Goal: Task Accomplishment & Management: Complete application form

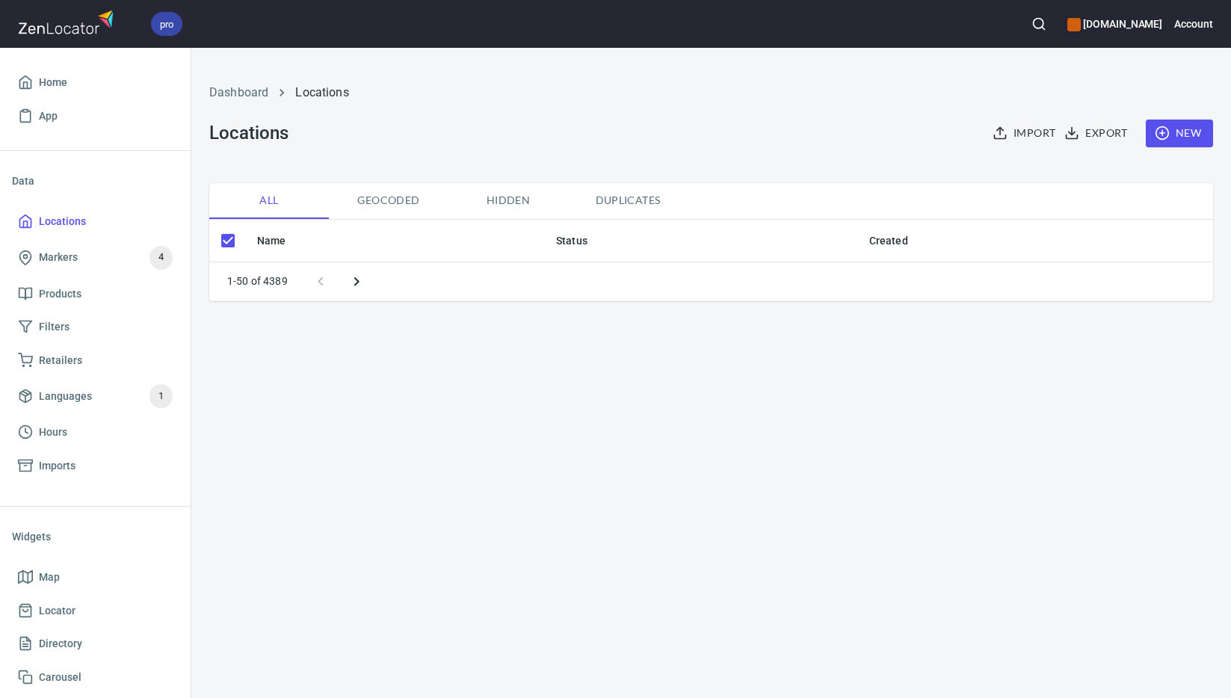
checkbox input "false"
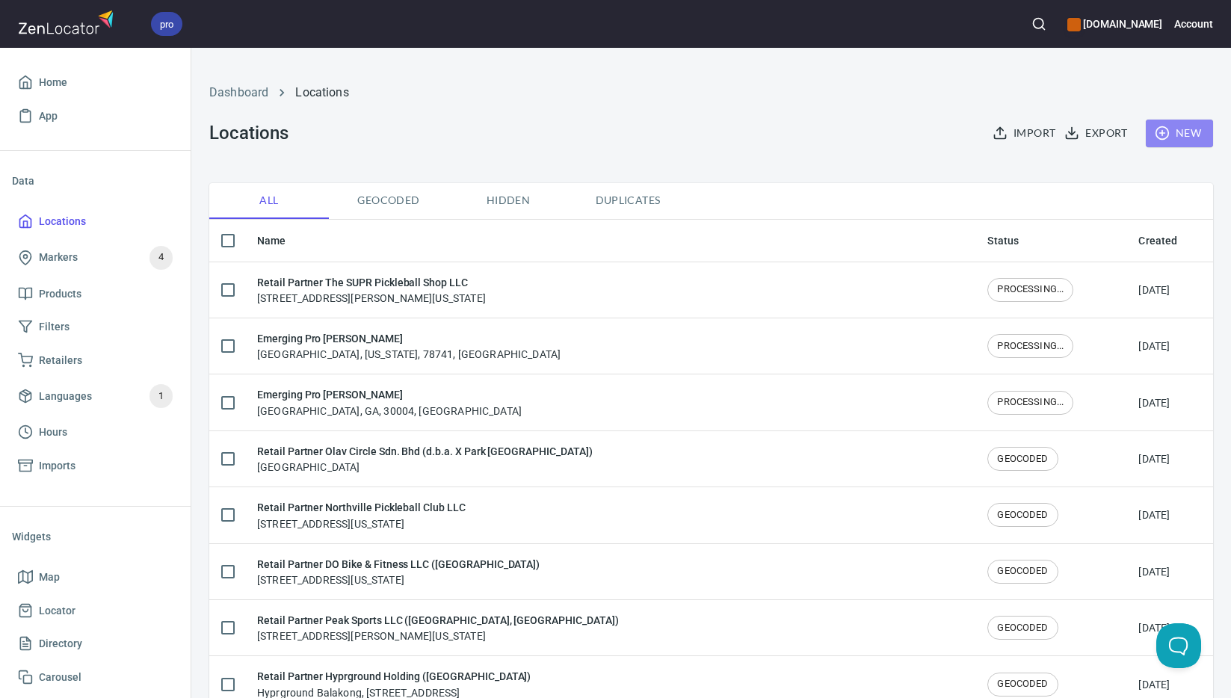
click at [1179, 136] on span "New" at bounding box center [1178, 133] width 43 height 19
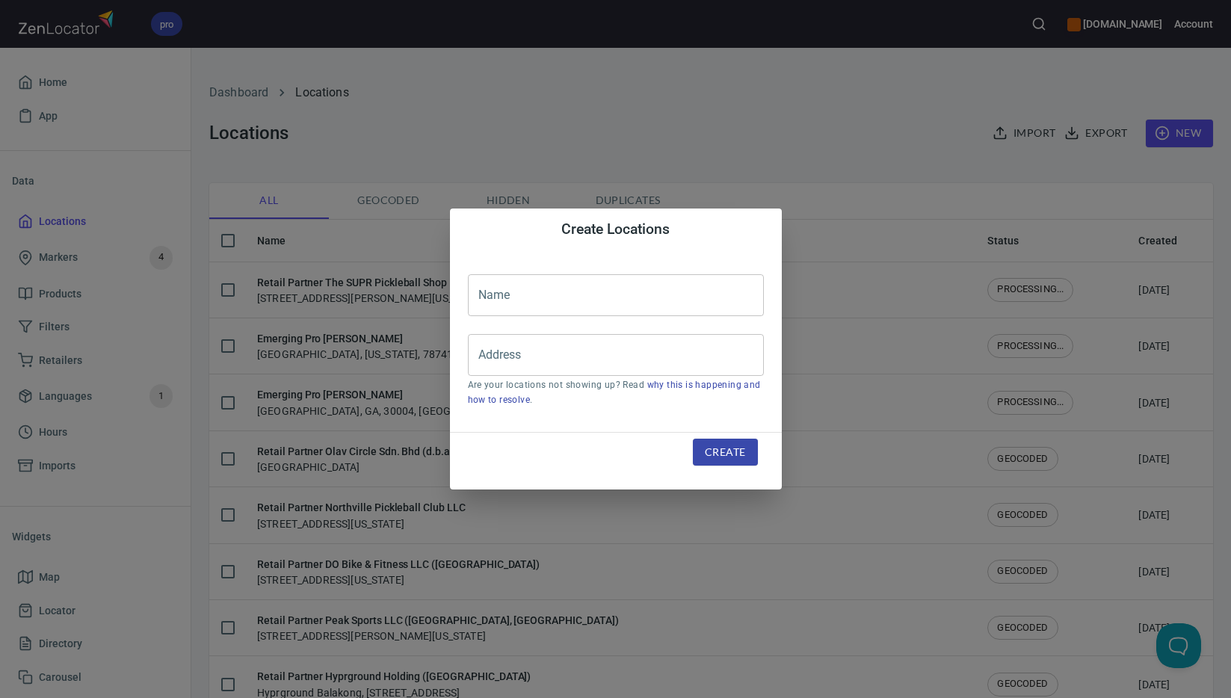
click at [652, 294] on input "text" at bounding box center [616, 295] width 296 height 42
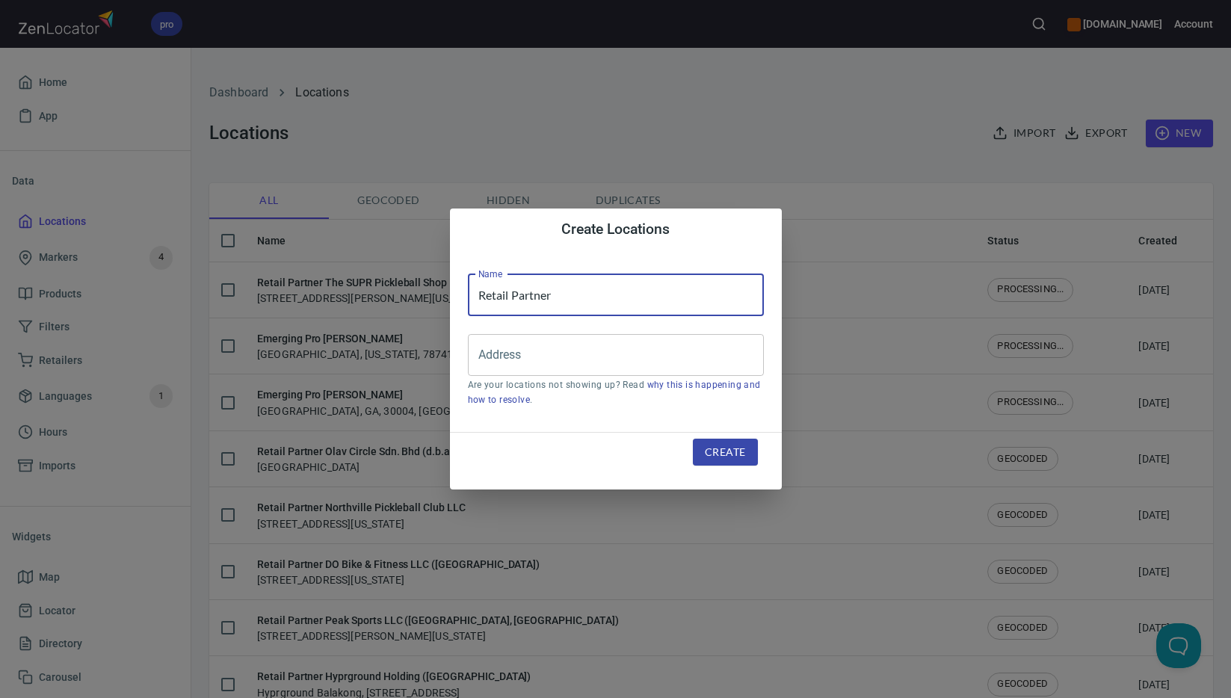
paste input "MB Epikbolas ([GEOGRAPHIC_DATA])"
type input "Retail Partner MB Epikbolas ([GEOGRAPHIC_DATA])"
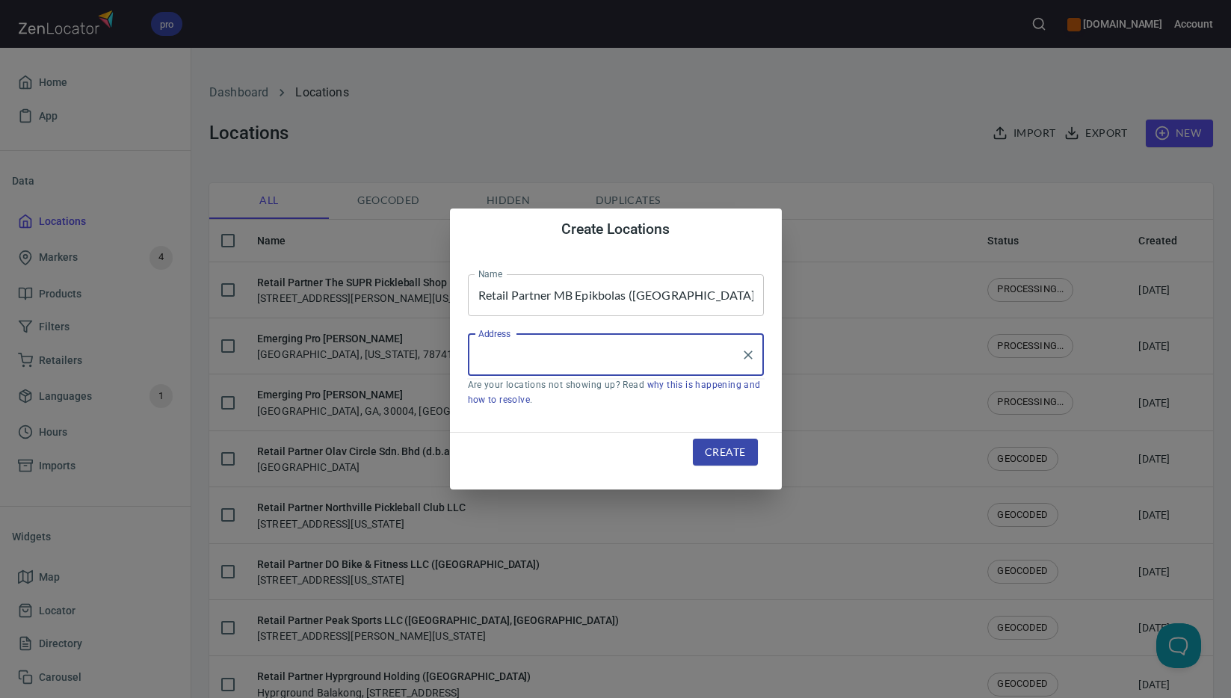
click at [554, 360] on input "Address" at bounding box center [604, 355] width 260 height 28
paste input "[STREET_ADDRESS]"
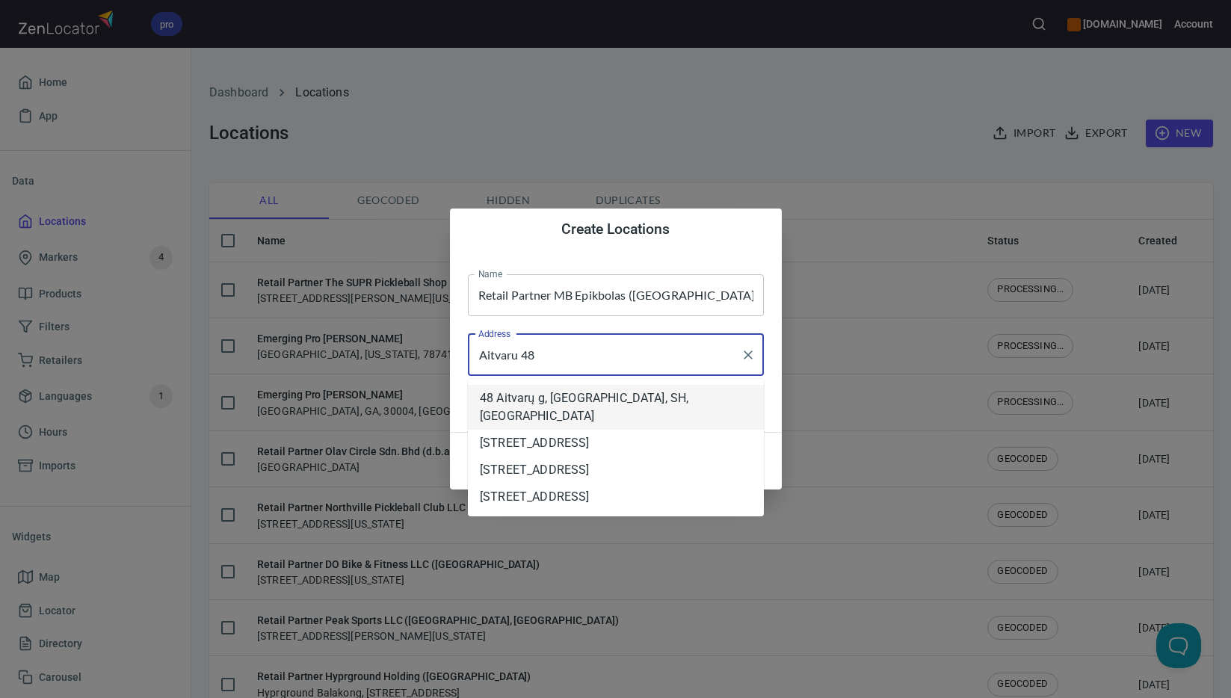
click at [652, 401] on li "48 Aitvarų g, [GEOGRAPHIC_DATA], SH, [GEOGRAPHIC_DATA]" at bounding box center [616, 407] width 296 height 45
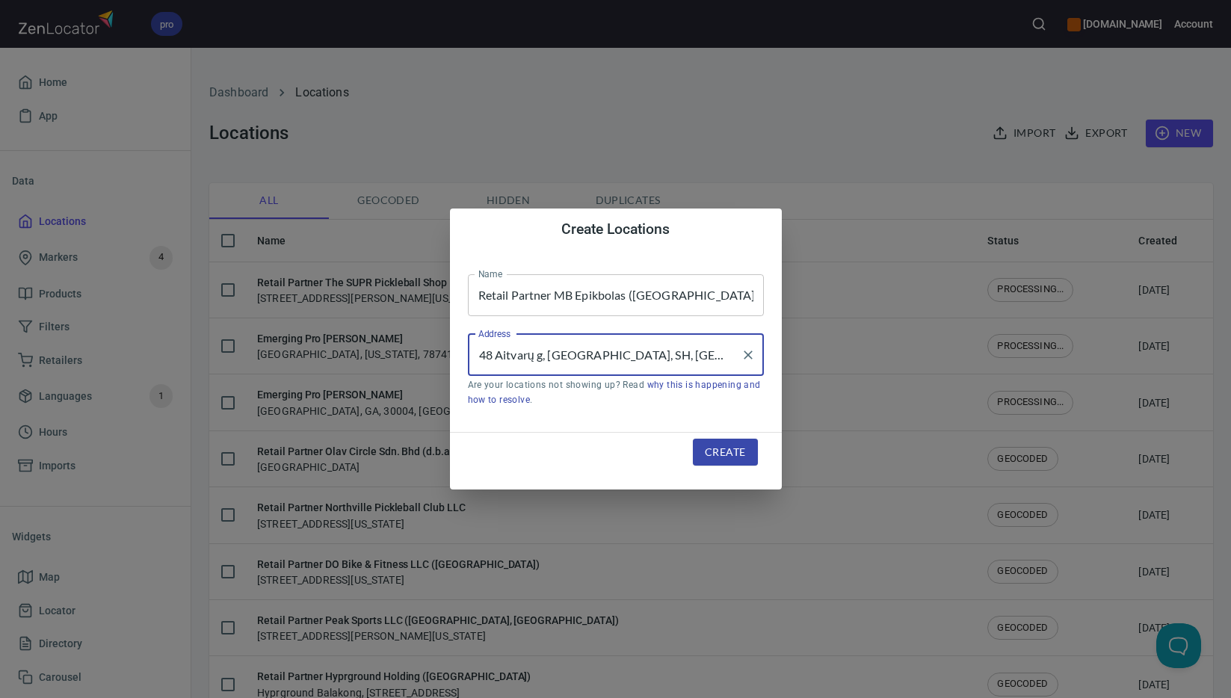
type input "48 Aitvarų g, [GEOGRAPHIC_DATA], SH, [GEOGRAPHIC_DATA]"
click at [728, 450] on span "Create" at bounding box center [725, 452] width 40 height 19
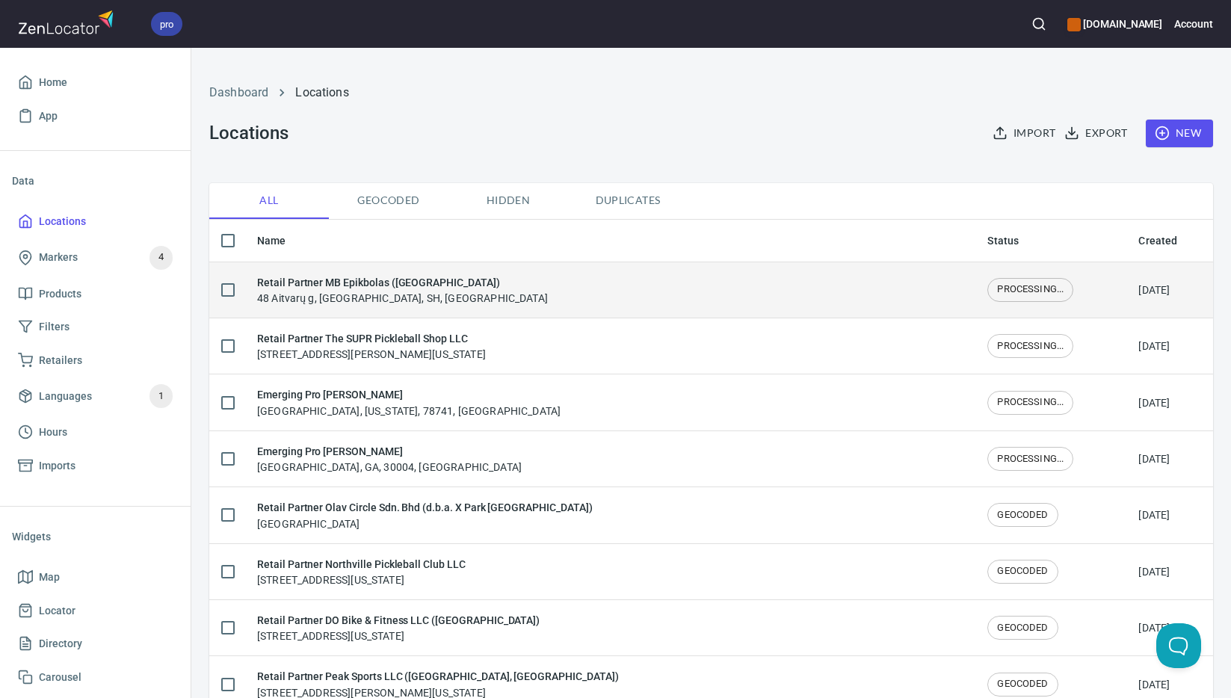
click at [457, 288] on div "Retail Partner MB Epikbolas ([GEOGRAPHIC_DATA]) 48 Aitvarų g, [GEOGRAPHIC_DATA]…" at bounding box center [610, 289] width 706 height 31
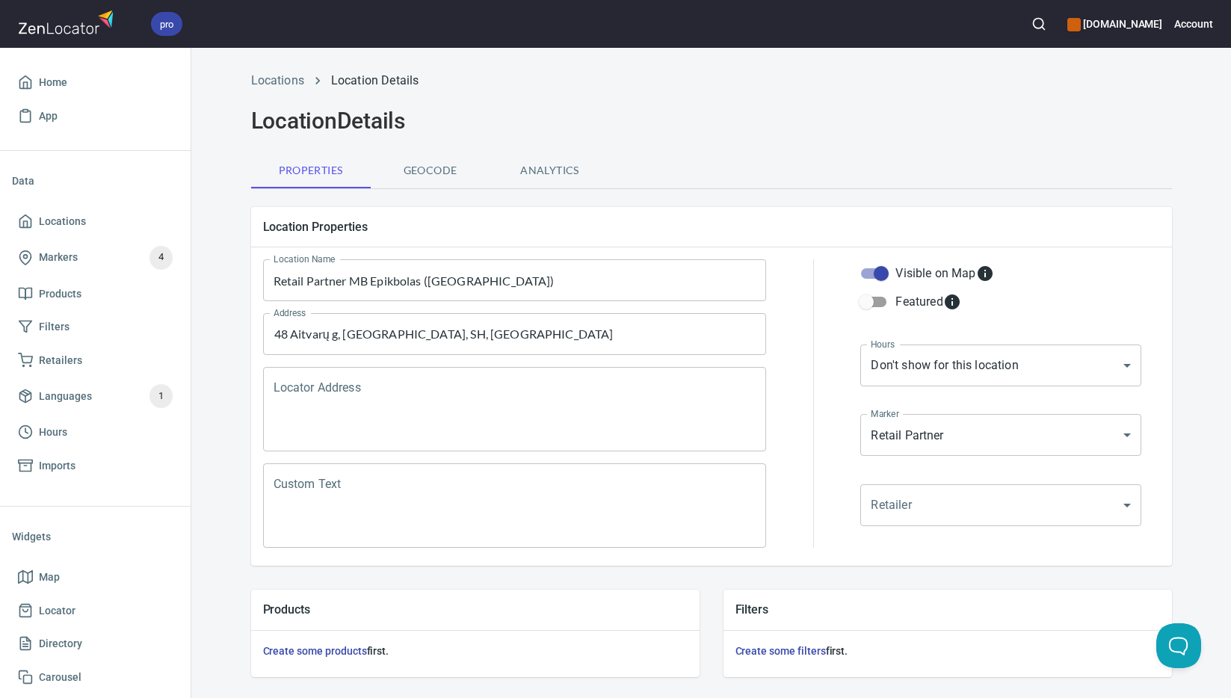
click at [430, 400] on textarea "Locator Address" at bounding box center [514, 409] width 483 height 57
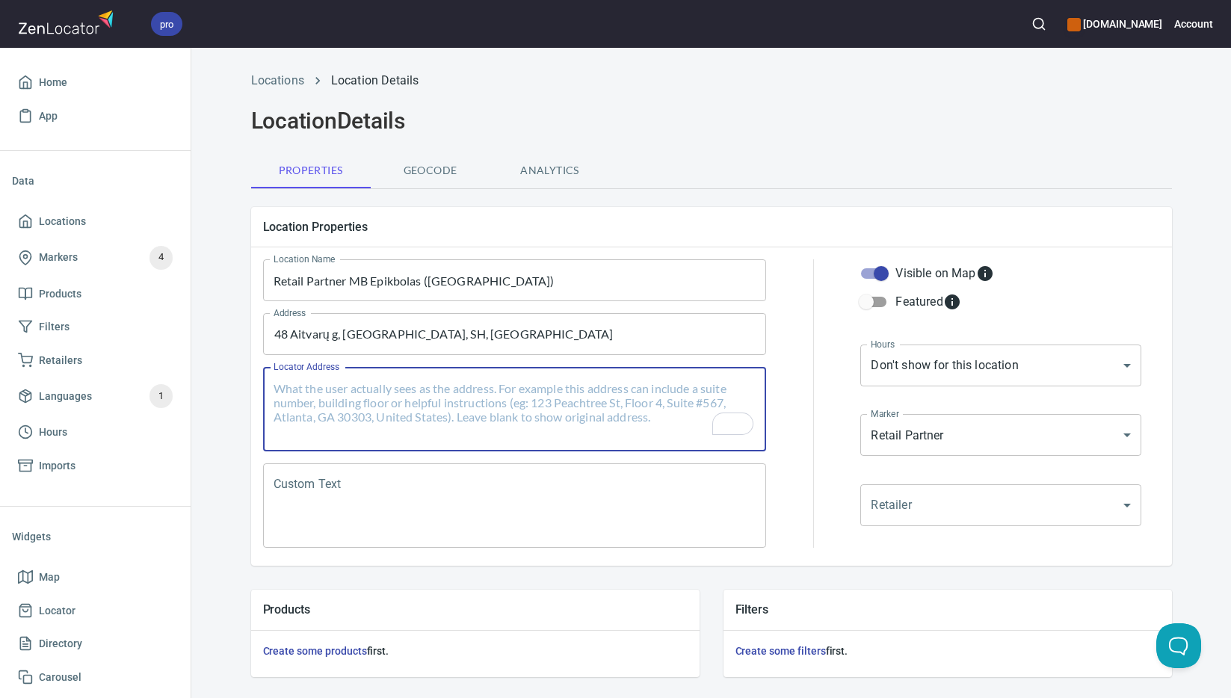
paste textarea "[STREET_ADDRESS]"
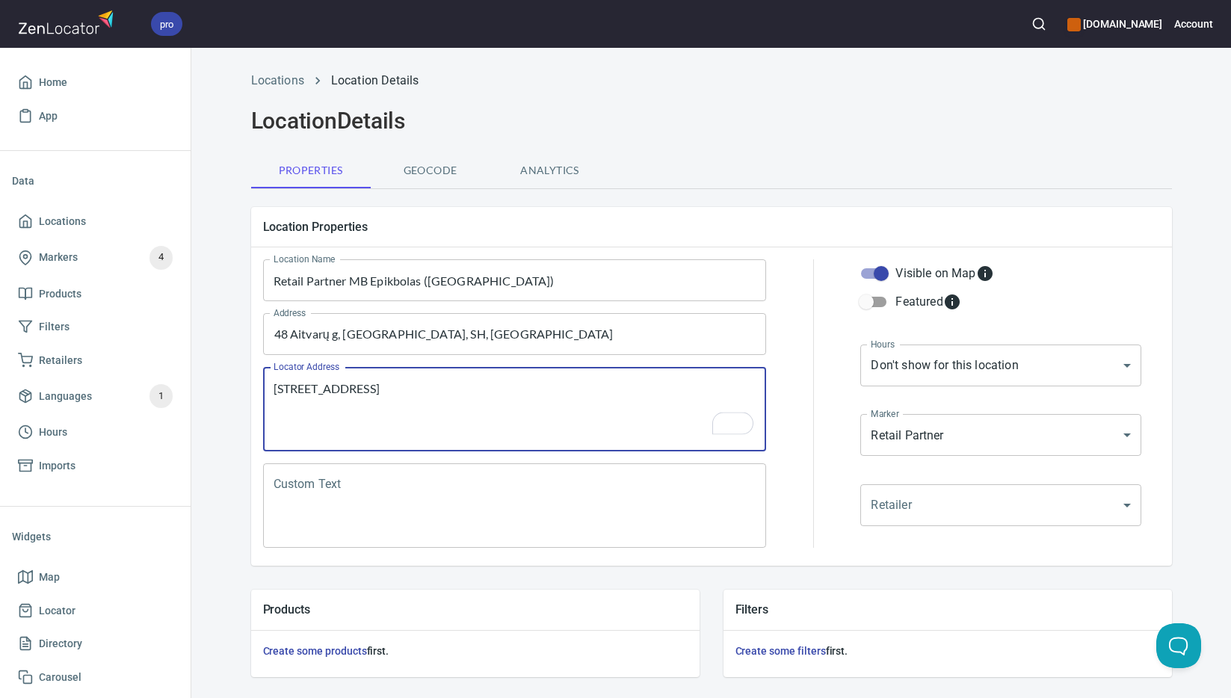
type textarea "[STREET_ADDRESS]"
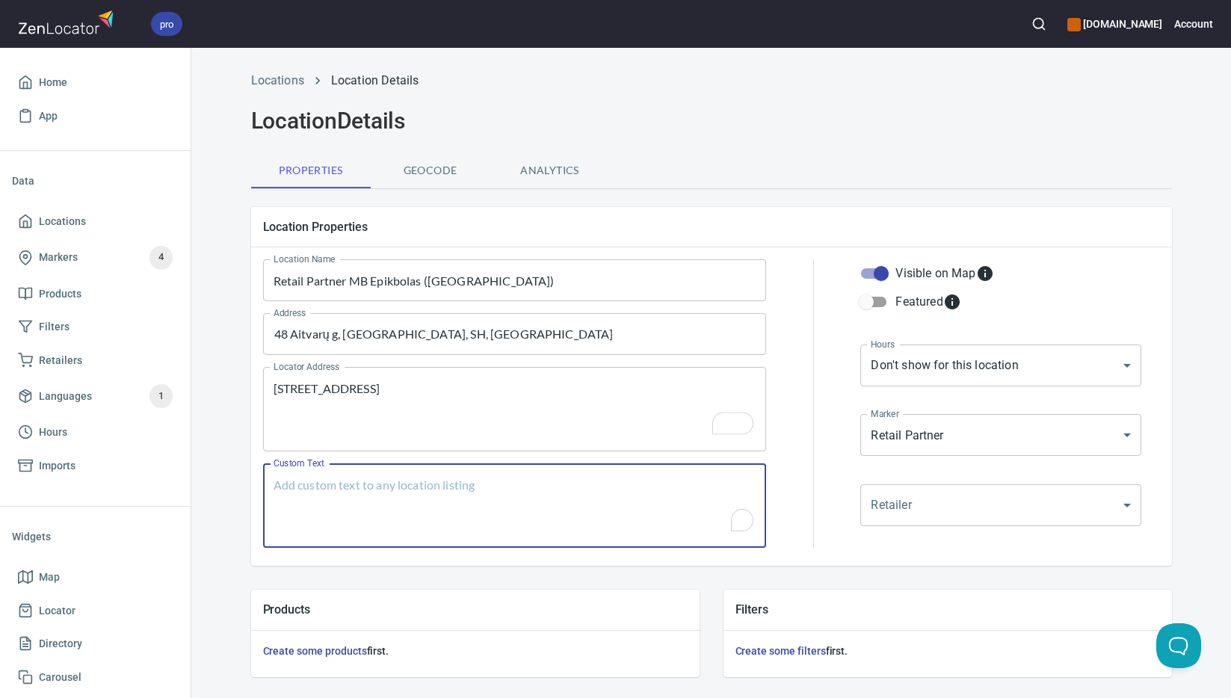
click at [459, 480] on textarea "Custom Text" at bounding box center [514, 505] width 483 height 57
paste textarea "Brands Carried: [PERSON_NAME] Return Policy:"
type textarea "Brands Carried: [PERSON_NAME] Return Policy:"
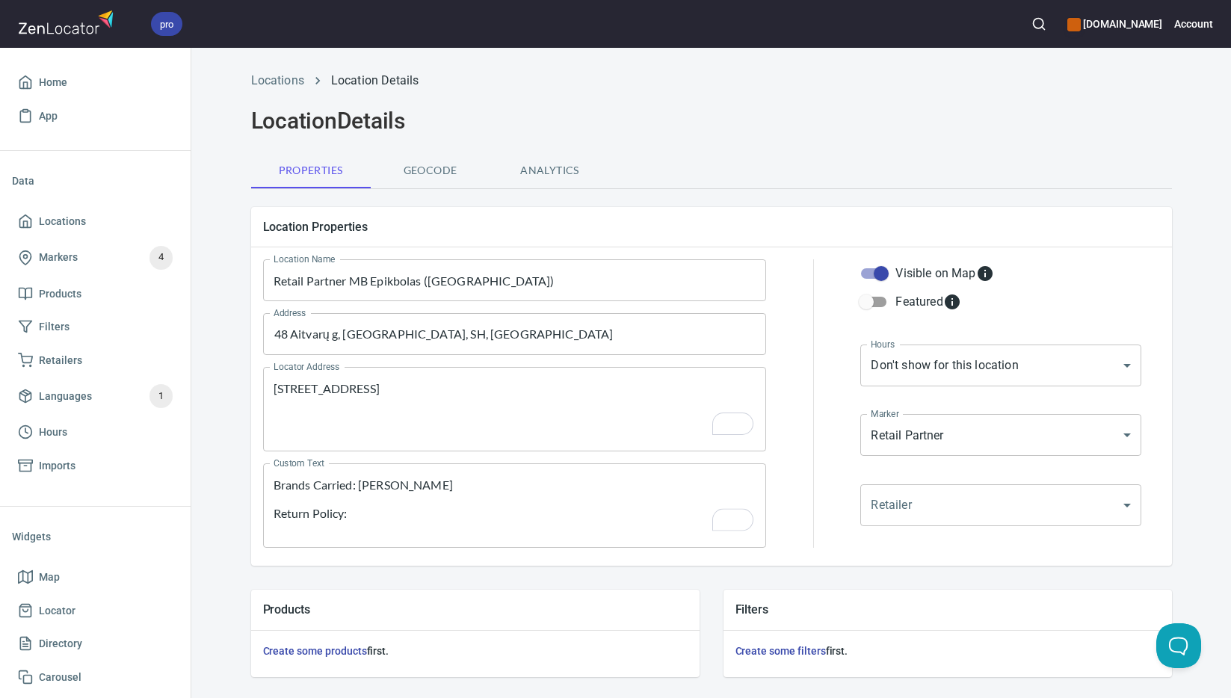
scroll to position [360, 0]
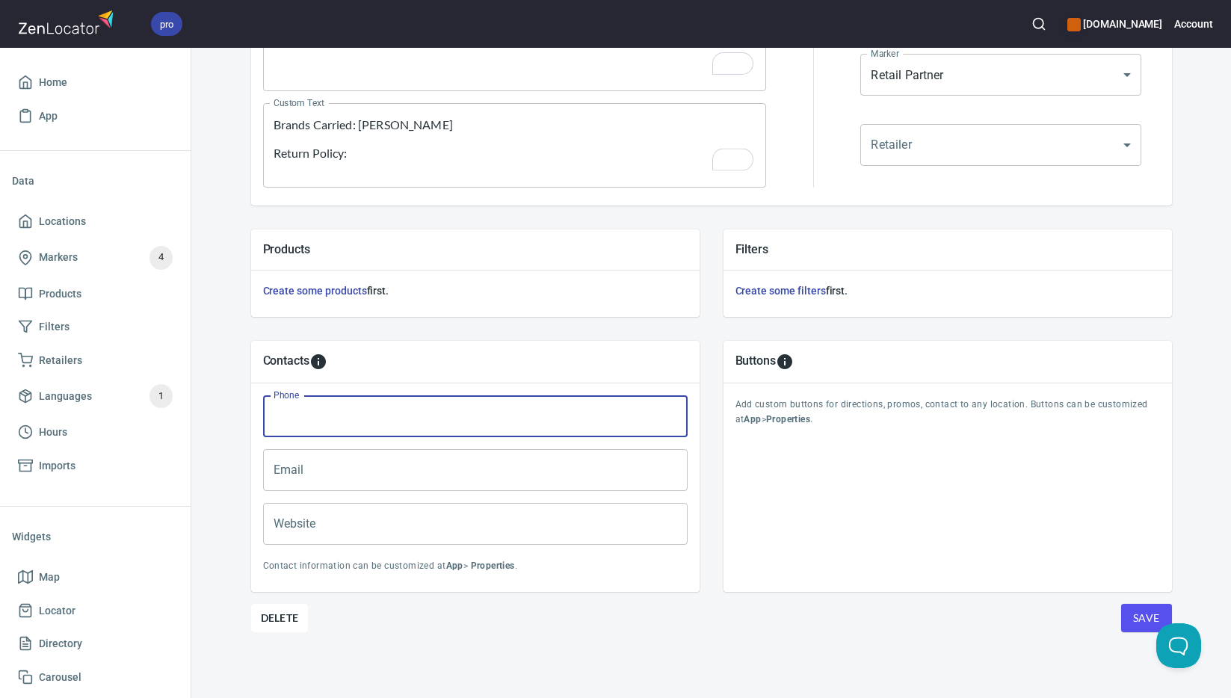
paste input "[PHONE_NUMBER]"
type input "[PHONE_NUMBER]"
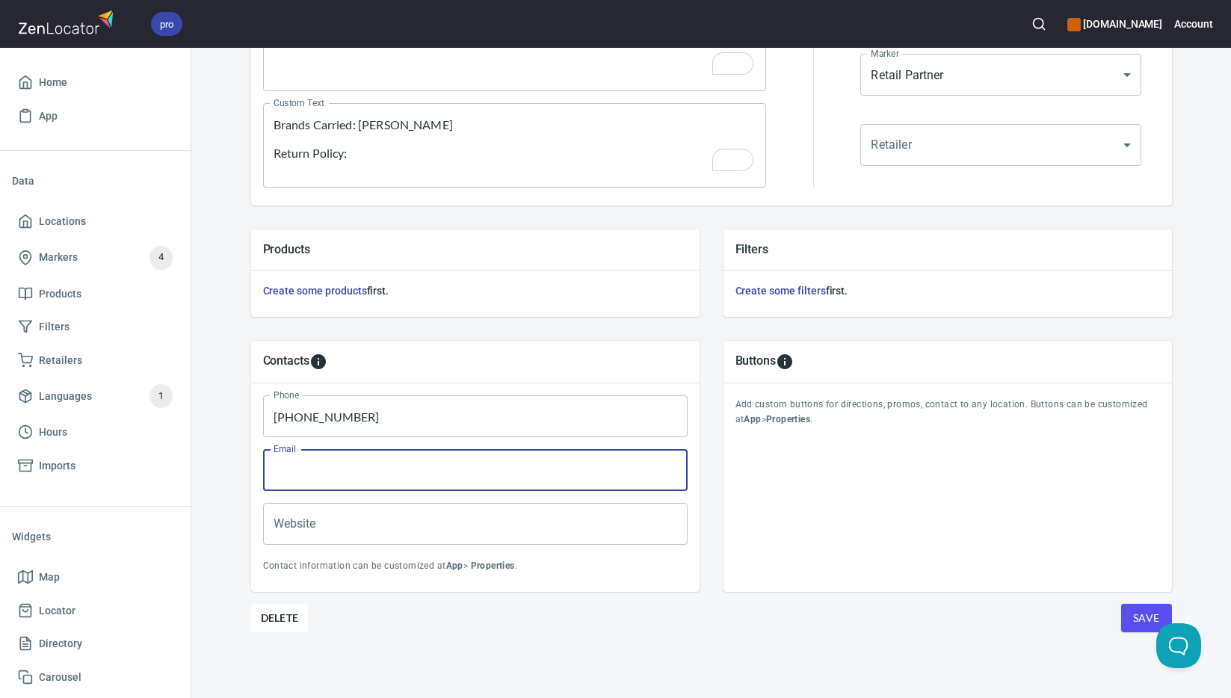
paste input "[EMAIL_ADDRESS][DOMAIN_NAME]"
type input "[EMAIL_ADDRESS][DOMAIN_NAME]"
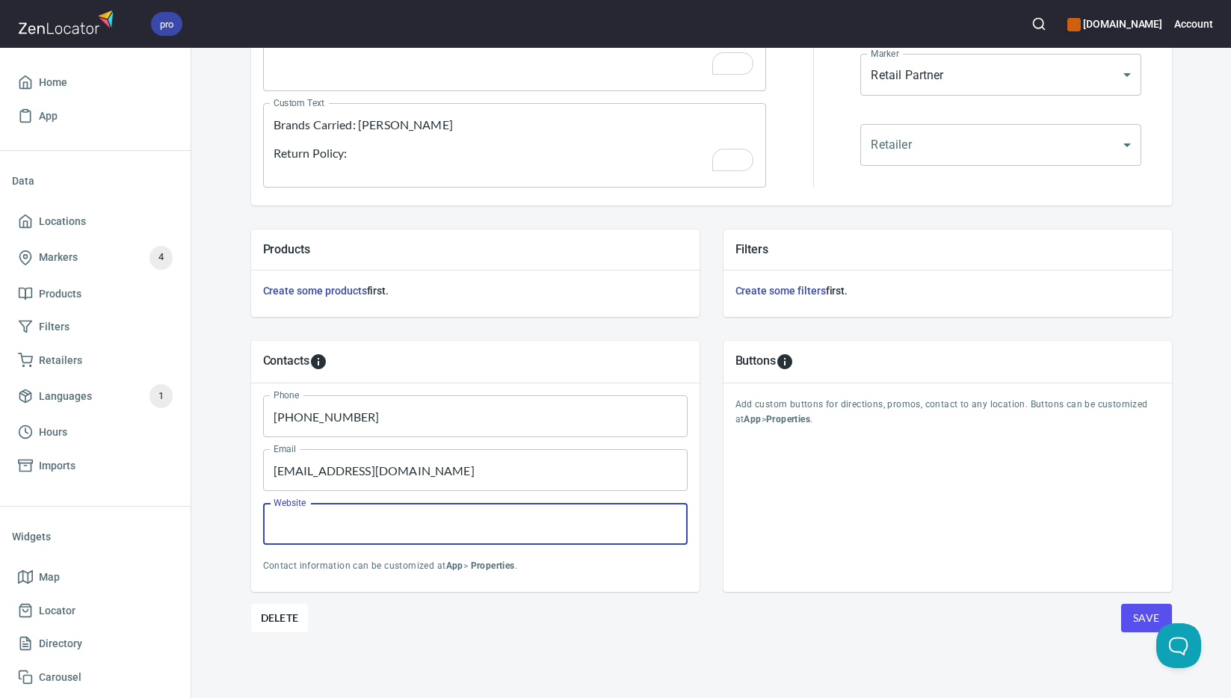
paste input "[DOMAIN_NAME]"
type input "[DOMAIN_NAME]"
click at [1133, 620] on span "Save" at bounding box center [1146, 618] width 27 height 19
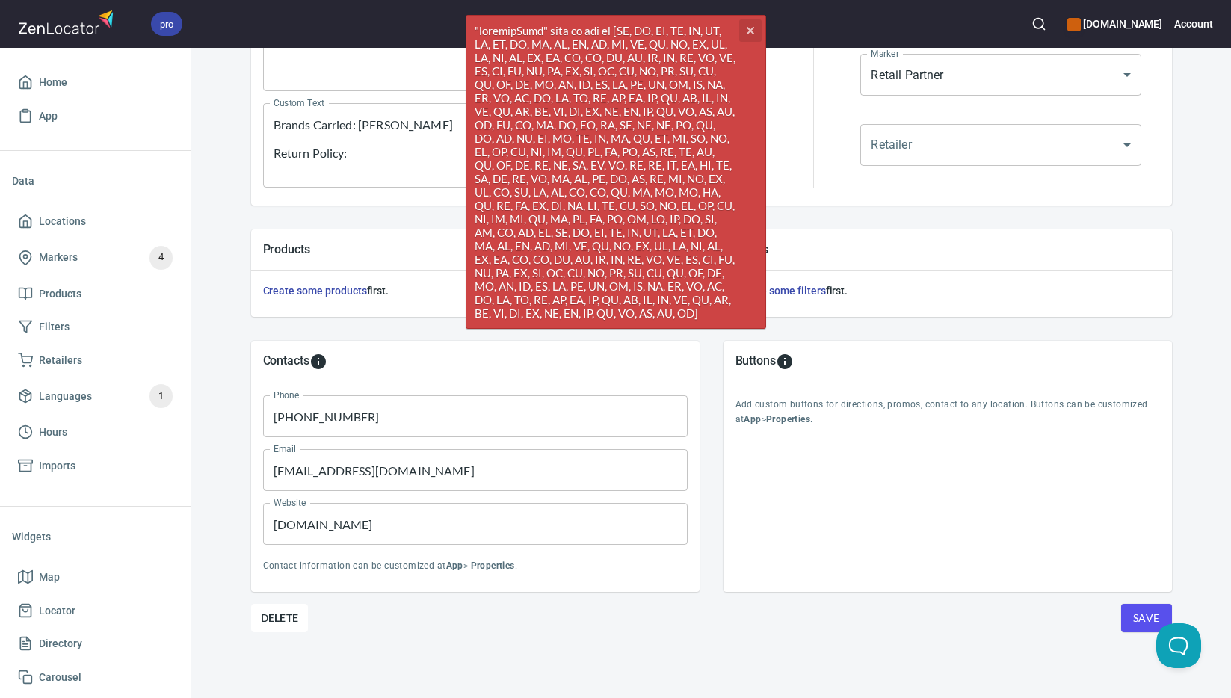
click at [752, 28] on icon "button" at bounding box center [749, 30] width 7 height 7
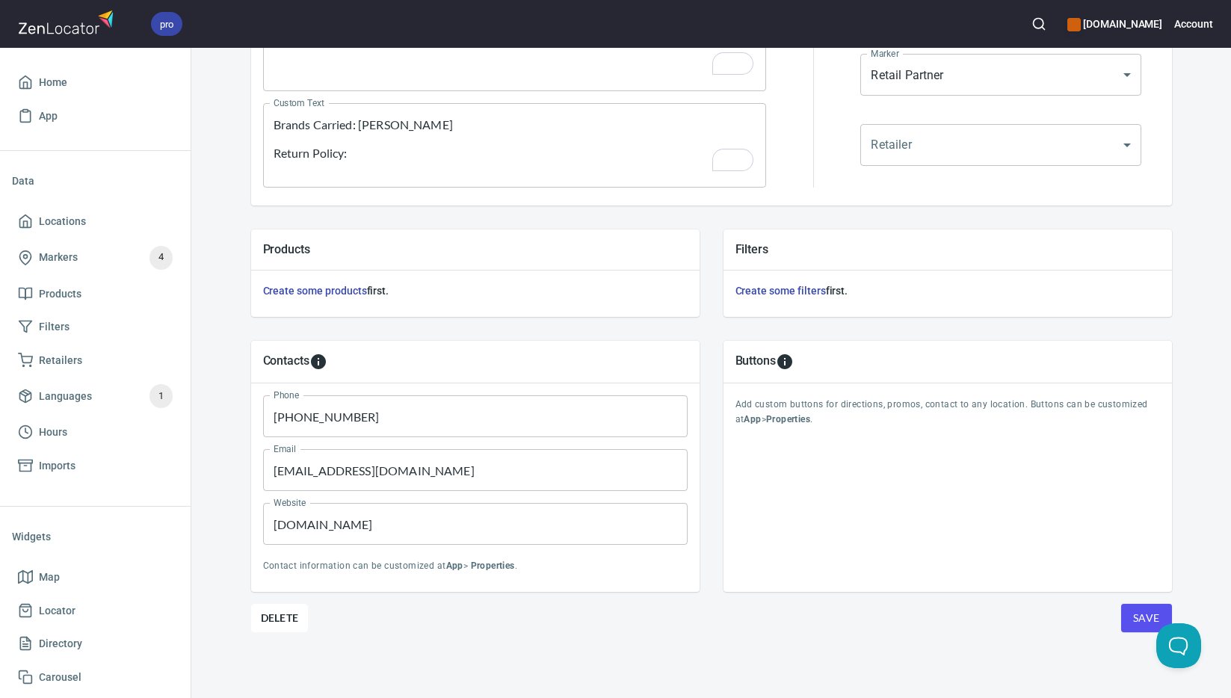
scroll to position [0, 0]
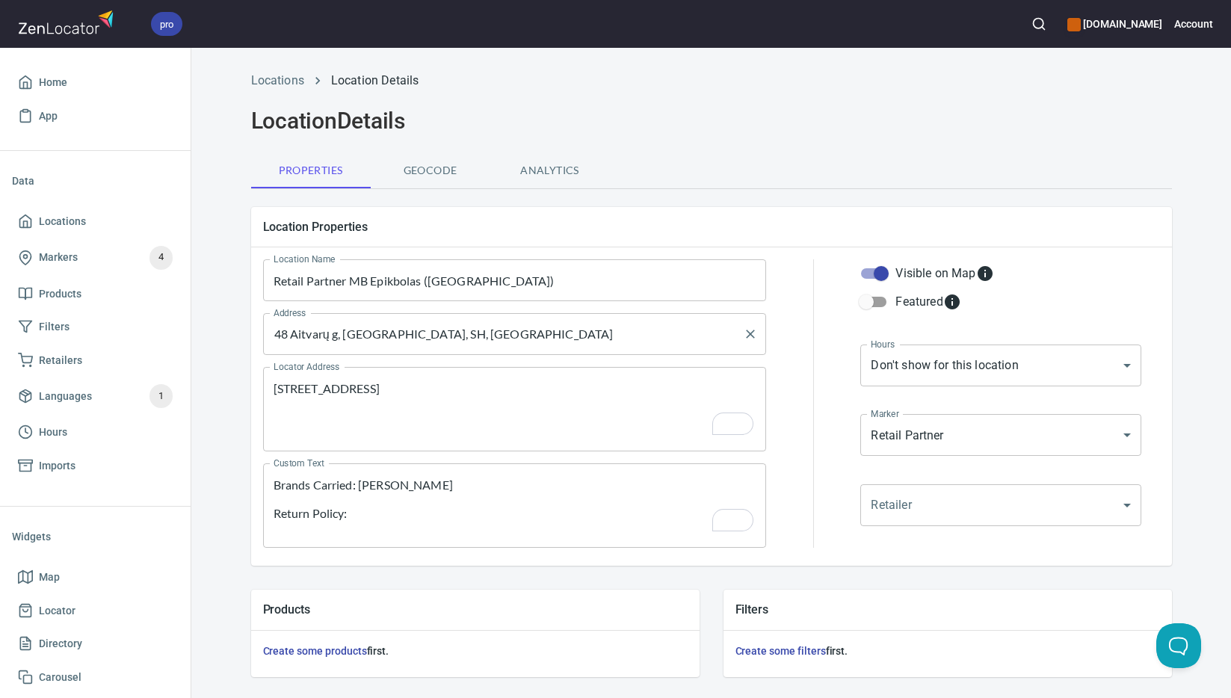
click at [528, 341] on input "48 Aitvarų g, [GEOGRAPHIC_DATA], SH, [GEOGRAPHIC_DATA]" at bounding box center [504, 334] width 468 height 28
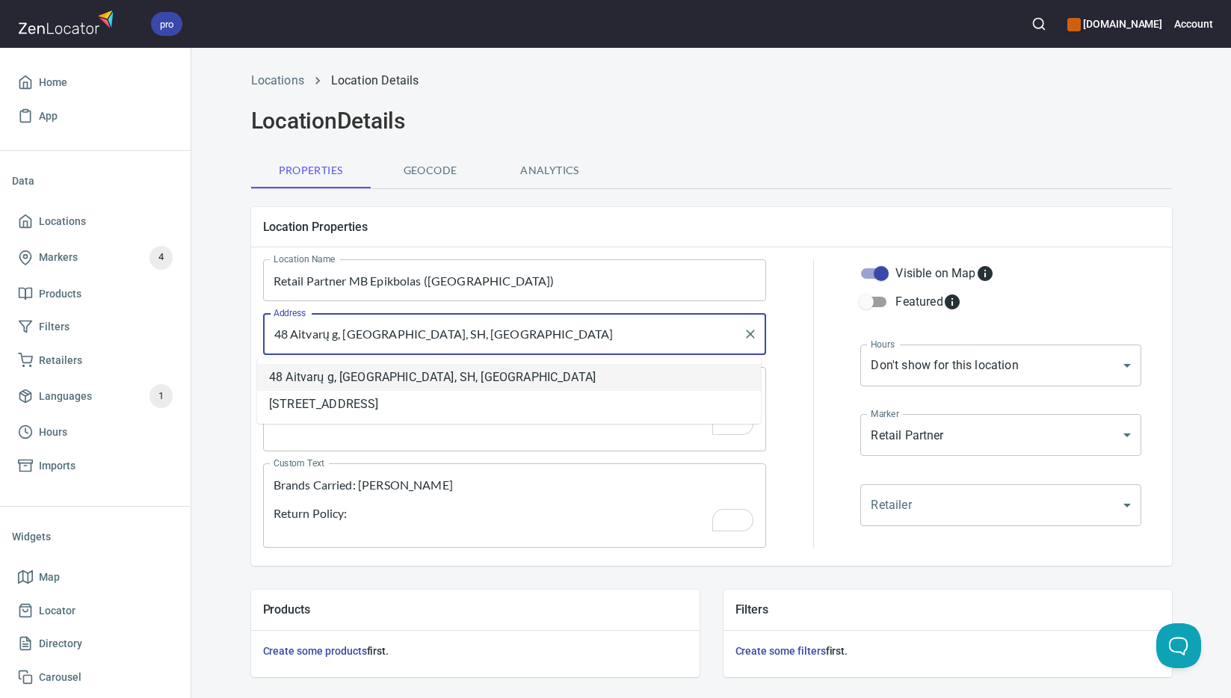
click at [454, 380] on li "48 Aitvarų g, [GEOGRAPHIC_DATA], SH, [GEOGRAPHIC_DATA]" at bounding box center [509, 377] width 504 height 27
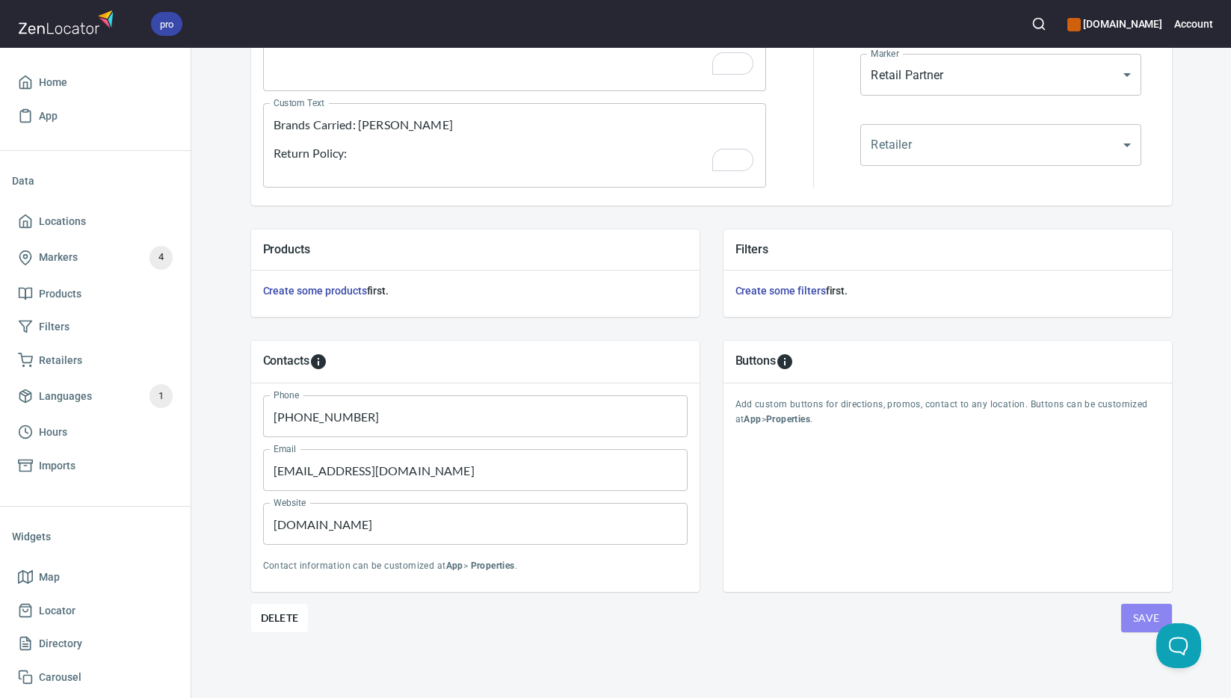
click at [1129, 629] on button "Save" at bounding box center [1146, 618] width 51 height 28
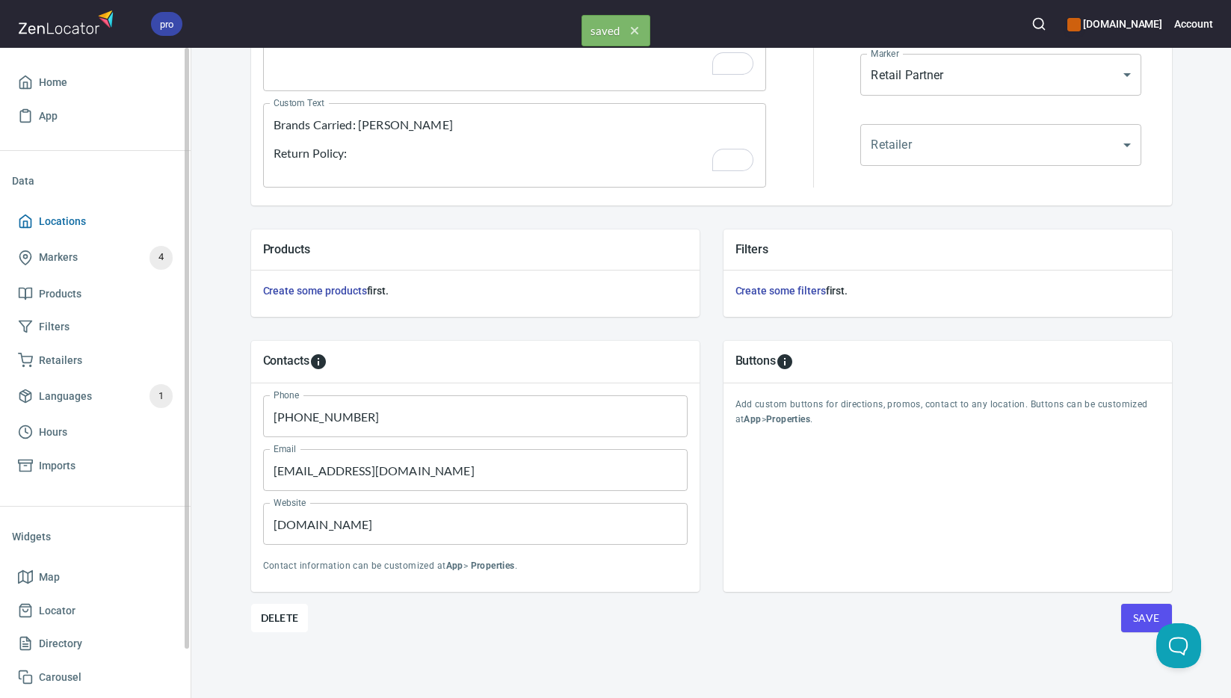
click at [95, 216] on span "Locations" at bounding box center [95, 221] width 155 height 19
